Goal: Find specific page/section: Find specific page/section

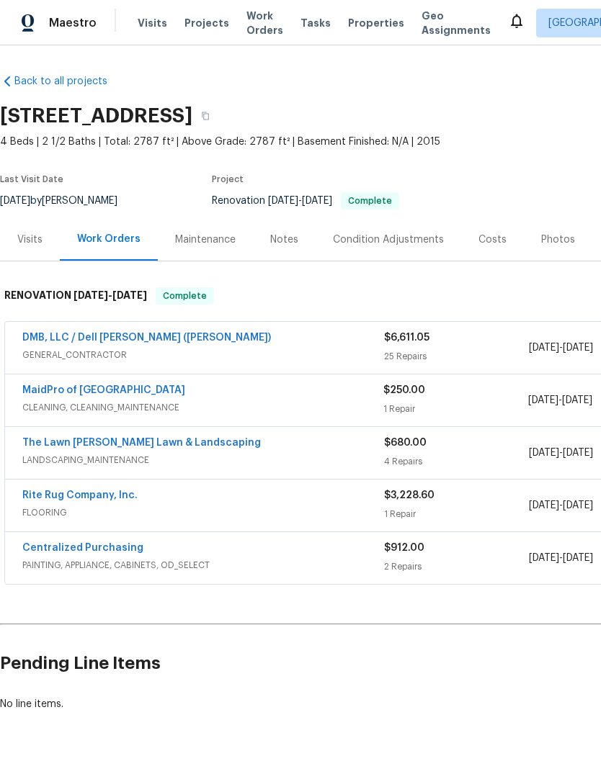
scroll to position [35, 0]
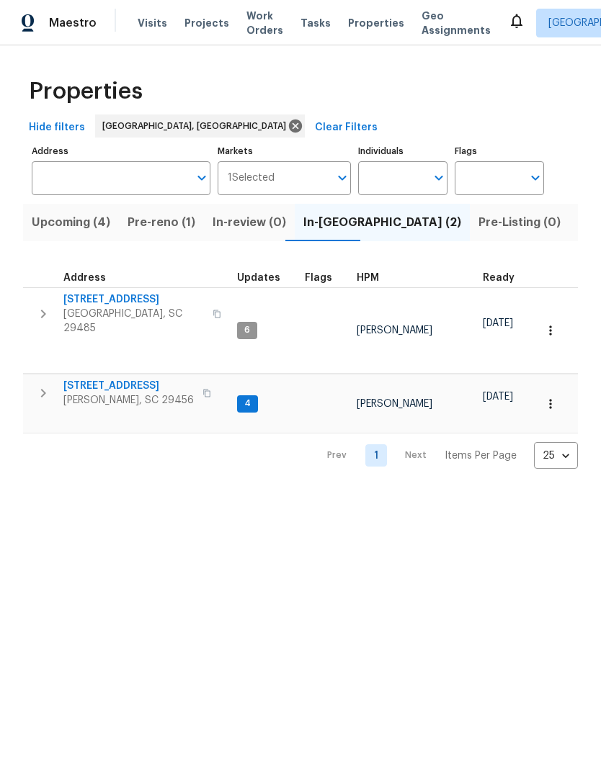
click at [359, 29] on span "Properties" at bounding box center [376, 23] width 56 height 14
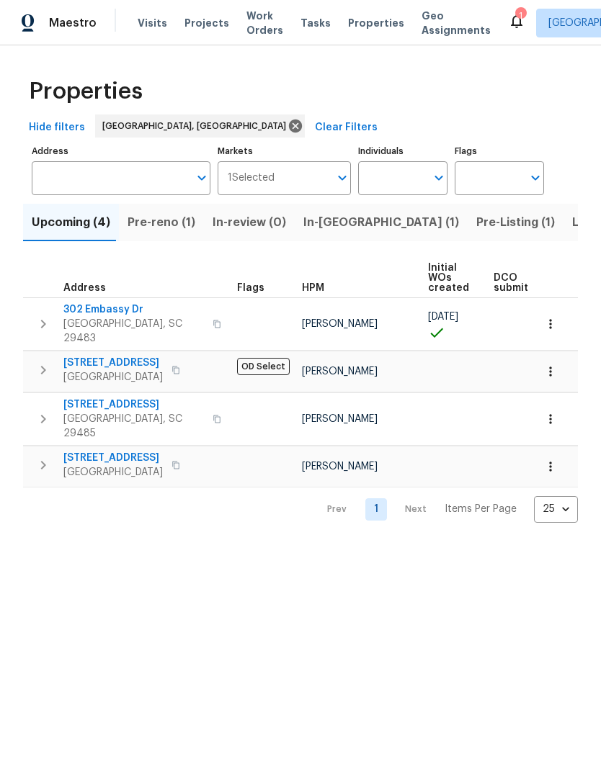
click at [467, 235] on button "Pre-Listing (1)" at bounding box center [515, 222] width 96 height 37
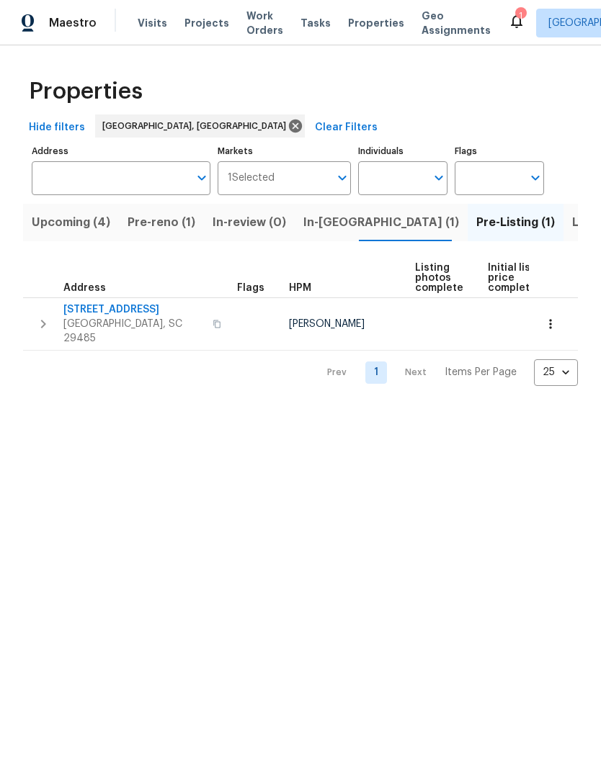
click at [572, 228] on span "Listed (7)" at bounding box center [599, 222] width 54 height 20
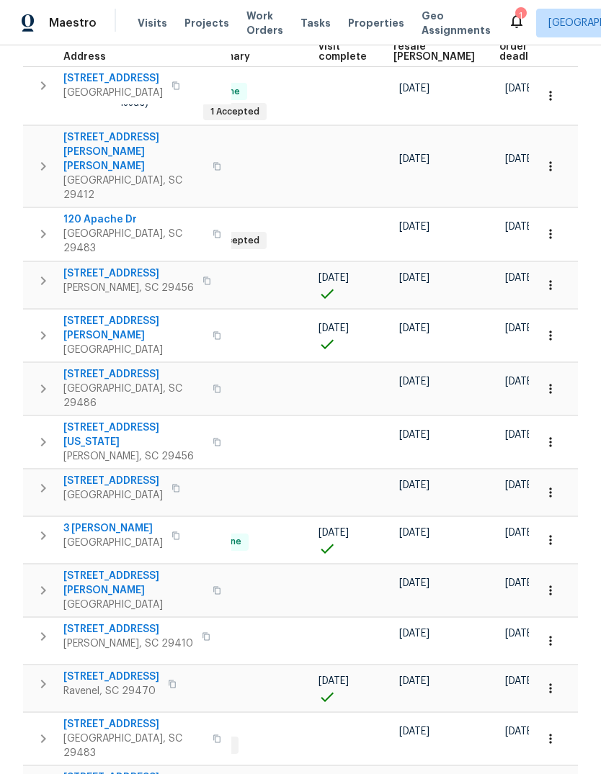
scroll to position [0, 306]
click at [551, 625] on button "button" at bounding box center [550, 641] width 32 height 32
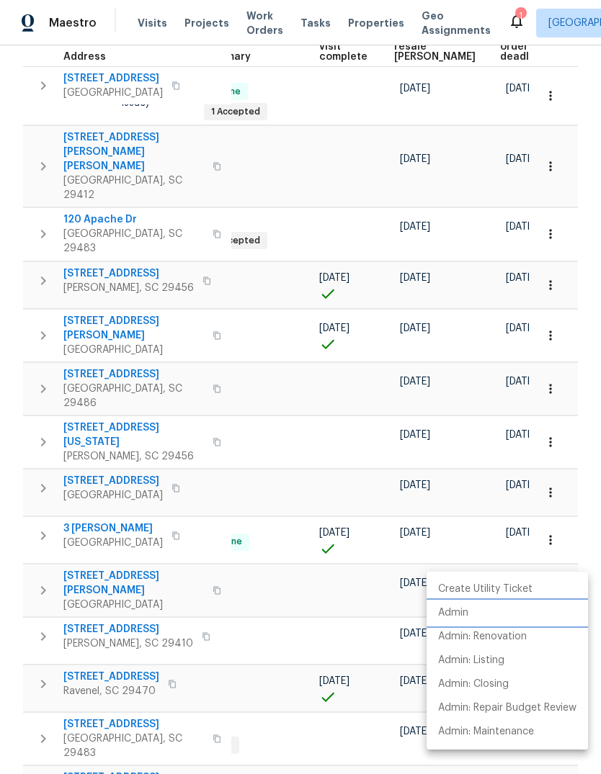
click at [477, 611] on li "Admin" at bounding box center [506, 613] width 161 height 24
